Goal: Task Accomplishment & Management: Complete application form

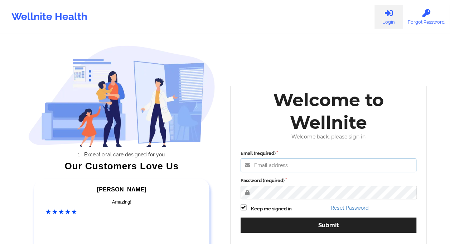
click at [266, 162] on input "Email (required)" at bounding box center [329, 166] width 176 height 14
type input "[EMAIL_ADDRESS][DOMAIN_NAME]"
click at [244, 205] on label at bounding box center [244, 205] width 6 height 0
click at [244, 206] on input "Keep me signed in" at bounding box center [244, 208] width 6 height 6
checkbox input "false"
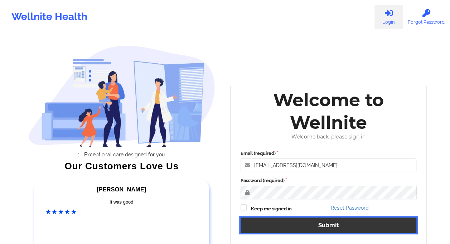
click at [334, 227] on button "Submit" at bounding box center [329, 225] width 176 height 15
click at [328, 229] on button "Submit" at bounding box center [329, 225] width 176 height 15
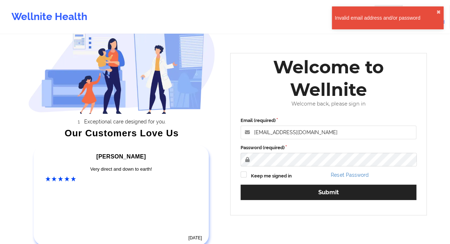
scroll to position [85, 0]
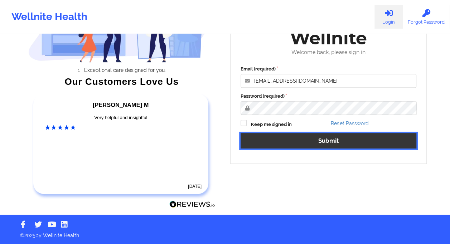
click at [362, 143] on button "Submit" at bounding box center [329, 140] width 176 height 15
